Goal: Find contact information: Find contact information

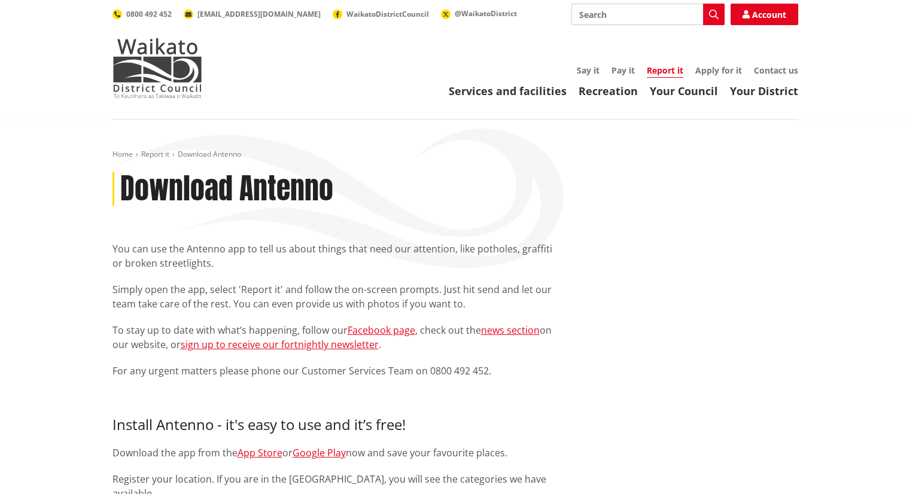
click at [663, 72] on link "Report it" at bounding box center [665, 71] width 36 height 13
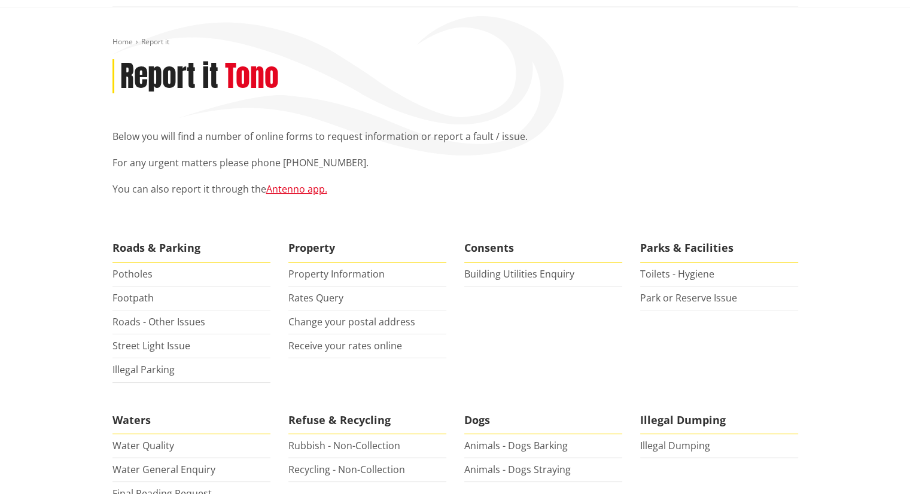
scroll to position [120, 0]
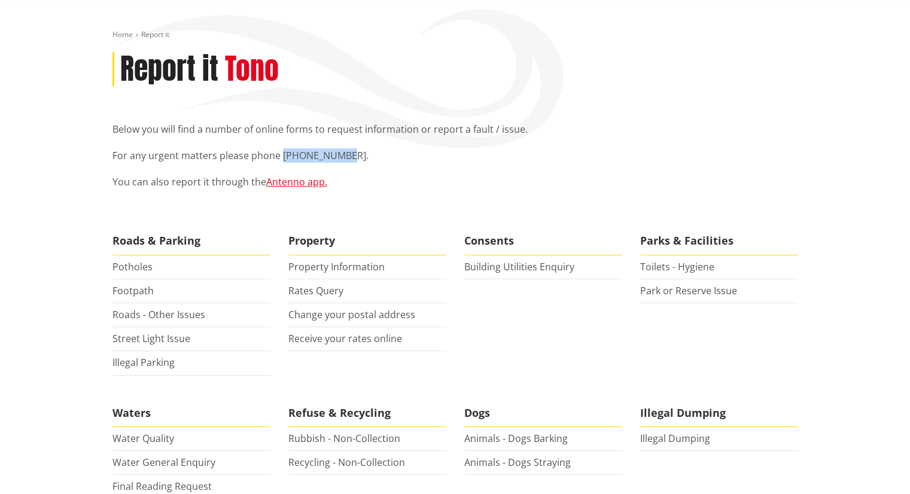
drag, startPoint x: 339, startPoint y: 154, endPoint x: 282, endPoint y: 152, distance: 56.9
click at [282, 152] on p "For any urgent matters please phone [PHONE_NUMBER]." at bounding box center [454, 155] width 685 height 14
copy p "0800 492 452"
click at [294, 180] on link "Antenno app." at bounding box center [296, 181] width 61 height 13
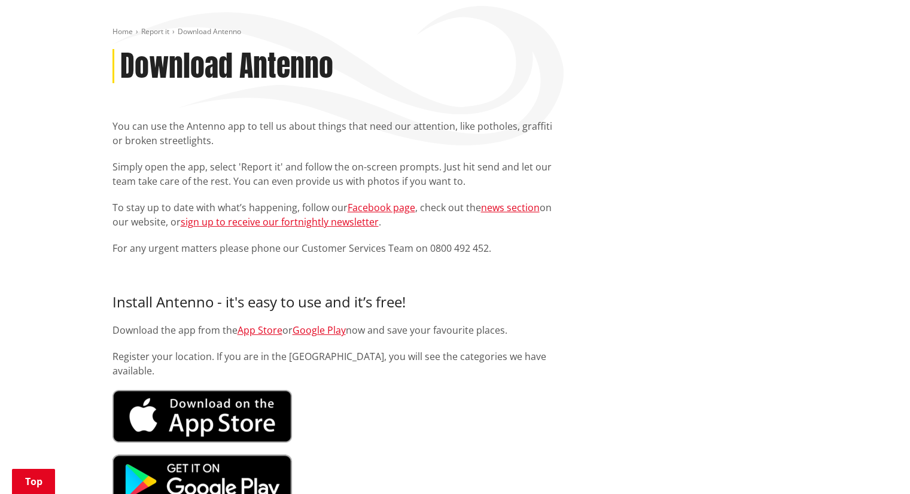
scroll to position [120, 0]
